Goal: Find specific page/section: Find specific page/section

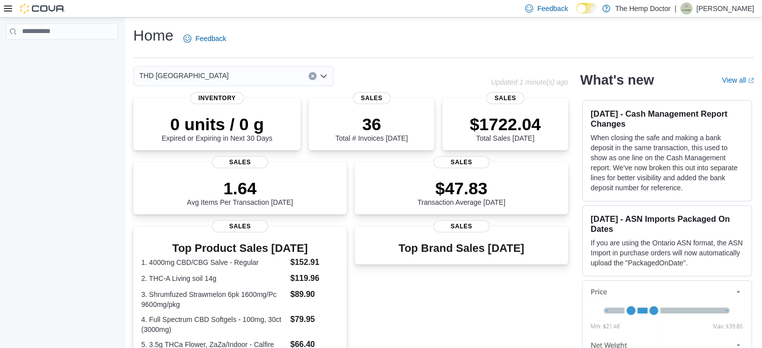
click at [290, 68] on div "THD [GEOGRAPHIC_DATA]" at bounding box center [233, 76] width 200 height 20
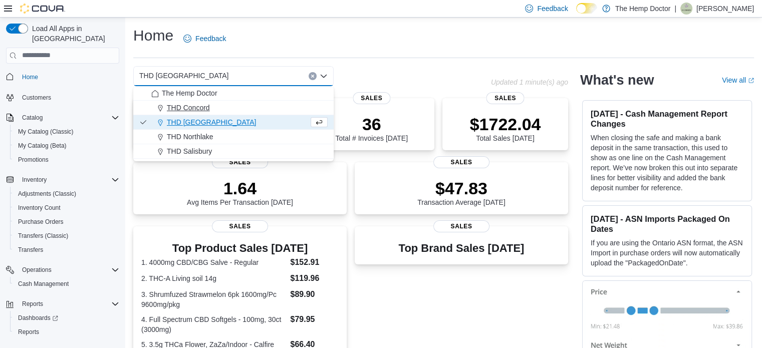
click at [180, 110] on span "THD Concord" at bounding box center [188, 108] width 43 height 10
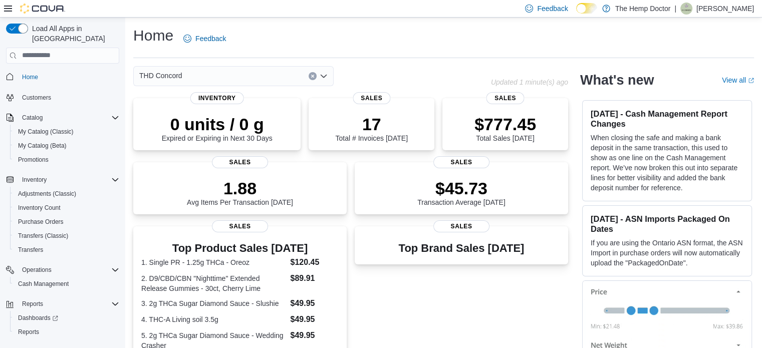
click at [281, 72] on div "THD Concord" at bounding box center [233, 76] width 200 height 20
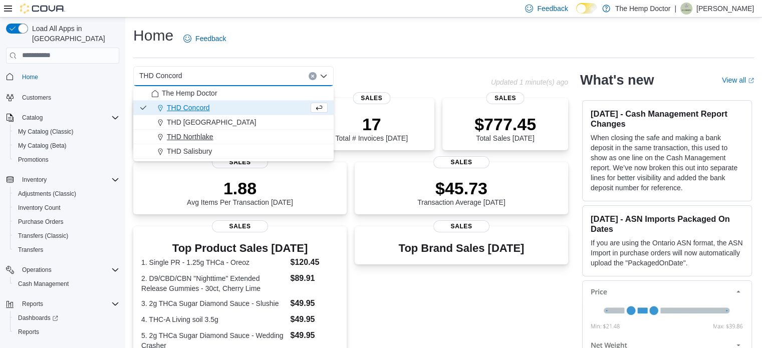
click at [200, 134] on span "THD Northlake" at bounding box center [190, 137] width 47 height 10
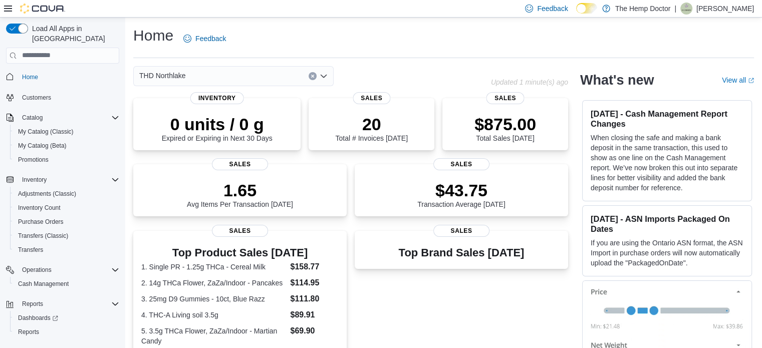
click at [286, 74] on div "THD Northlake" at bounding box center [233, 76] width 200 height 20
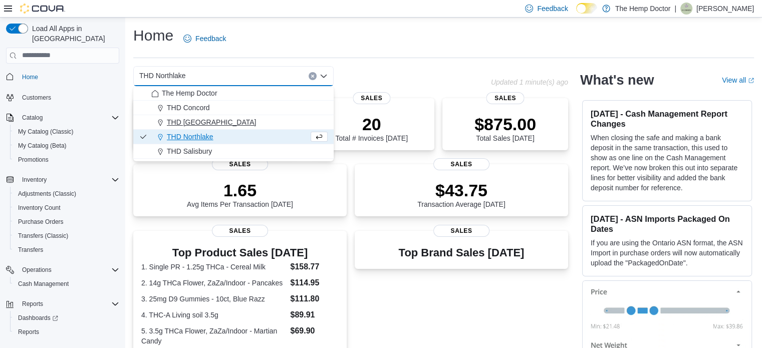
click at [204, 120] on span "THD [GEOGRAPHIC_DATA]" at bounding box center [211, 122] width 89 height 10
